Goal: Complete application form

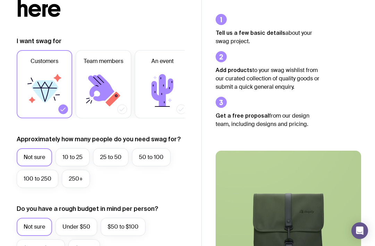
click at [65, 170] on div "250+" at bounding box center [76, 179] width 28 height 18
click at [82, 181] on label "250+" at bounding box center [76, 179] width 28 height 18
click at [0, 0] on input "250+" at bounding box center [0, 0] width 0 height 0
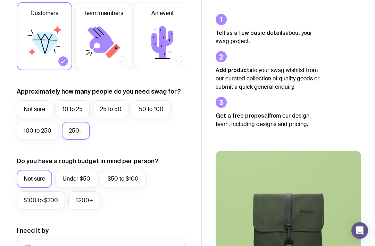
scroll to position [140, 0]
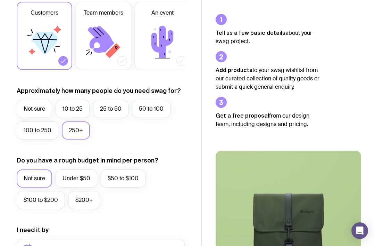
click at [51, 199] on label "$100 to $200" at bounding box center [41, 200] width 48 height 18
click at [0, 0] on input "$100 to $200" at bounding box center [0, 0] width 0 height 0
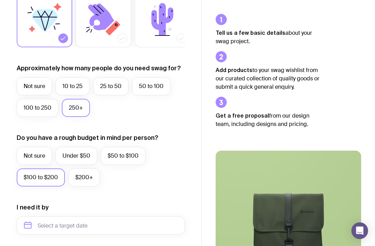
scroll to position [196, 0]
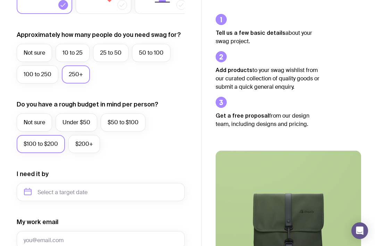
click at [124, 128] on label "$50 to $100" at bounding box center [123, 122] width 45 height 18
click at [0, 0] on input "$50 to $100" at bounding box center [0, 0] width 0 height 0
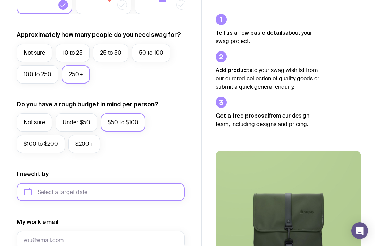
click at [149, 194] on input "text" at bounding box center [101, 192] width 168 height 18
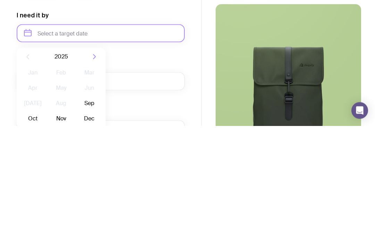
scroll to position [300, 0]
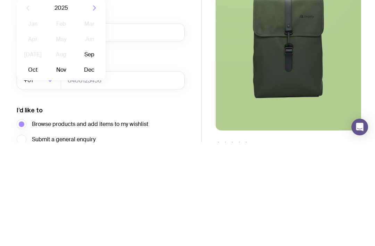
click at [97, 107] on icon "button" at bounding box center [94, 111] width 8 height 8
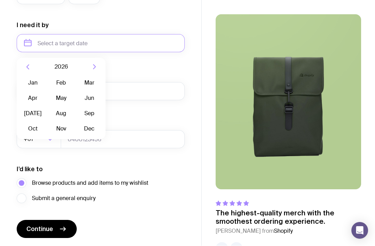
click at [96, 67] on icon "button" at bounding box center [94, 67] width 2 height 5
click at [100, 66] on div "2027" at bounding box center [61, 67] width 89 height 18
click at [99, 66] on div "2027" at bounding box center [61, 67] width 89 height 18
click at [101, 64] on div "2027" at bounding box center [61, 67] width 89 height 18
click at [92, 127] on button "Dec" at bounding box center [89, 129] width 25 height 14
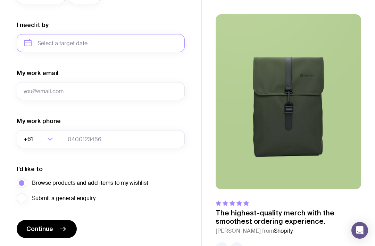
type input "[DATE]"
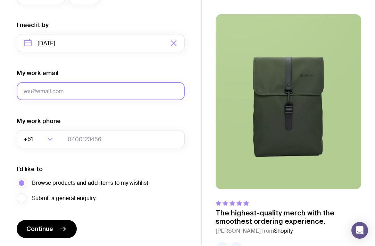
click at [25, 91] on input "My work email" at bounding box center [101, 91] width 168 height 18
type input "[EMAIL_ADDRESS][PERSON_NAME][DOMAIN_NAME]"
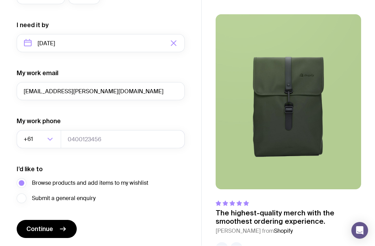
click at [38, 137] on input "Search for option" at bounding box center [39, 139] width 11 height 18
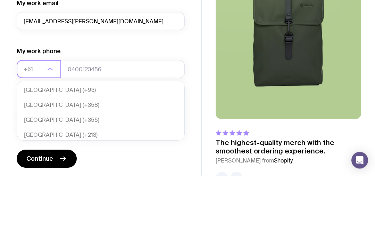
scroll to position [146, 0]
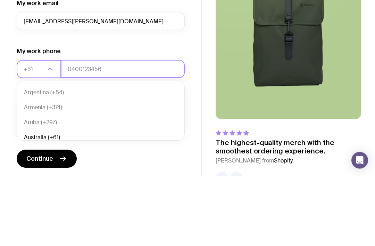
click at [146, 130] on input "tel" at bounding box center [123, 139] width 124 height 18
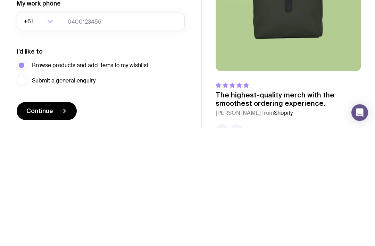
click at [25, 220] on button "Continue" at bounding box center [47, 229] width 60 height 18
click at [31, 225] on span "Continue" at bounding box center [39, 229] width 27 height 8
click at [198, 51] on div "I want swag for Customers Team members An event Approximately how many people d…" at bounding box center [101, 11] width 202 height 454
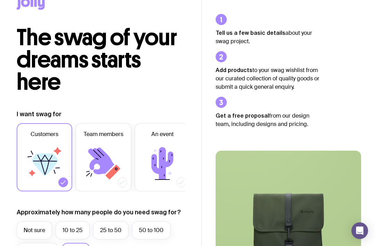
scroll to position [0, 0]
